Goal: Information Seeking & Learning: Learn about a topic

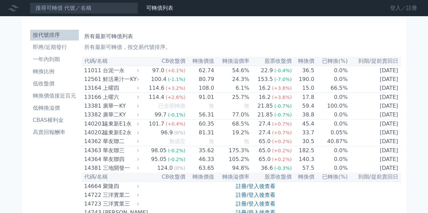
click at [394, 10] on link "登入／註冊" at bounding box center [403, 8] width 38 height 11
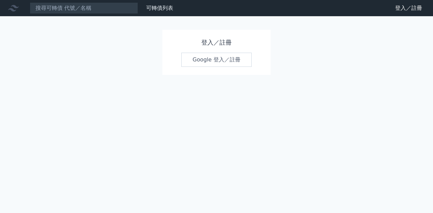
click at [205, 61] on link "Google 登入／註冊" at bounding box center [216, 60] width 70 height 14
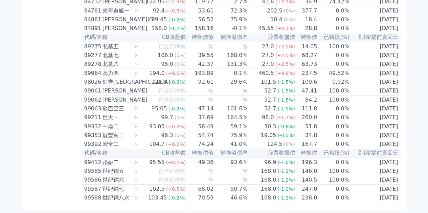
scroll to position [4030, 0]
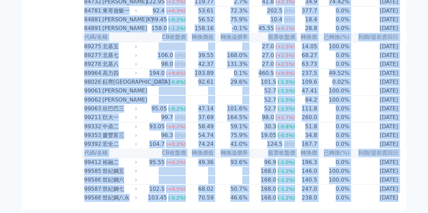
drag, startPoint x: 85, startPoint y: 60, endPoint x: 395, endPoint y: 213, distance: 345.4
copy table
